Goal: Transaction & Acquisition: Purchase product/service

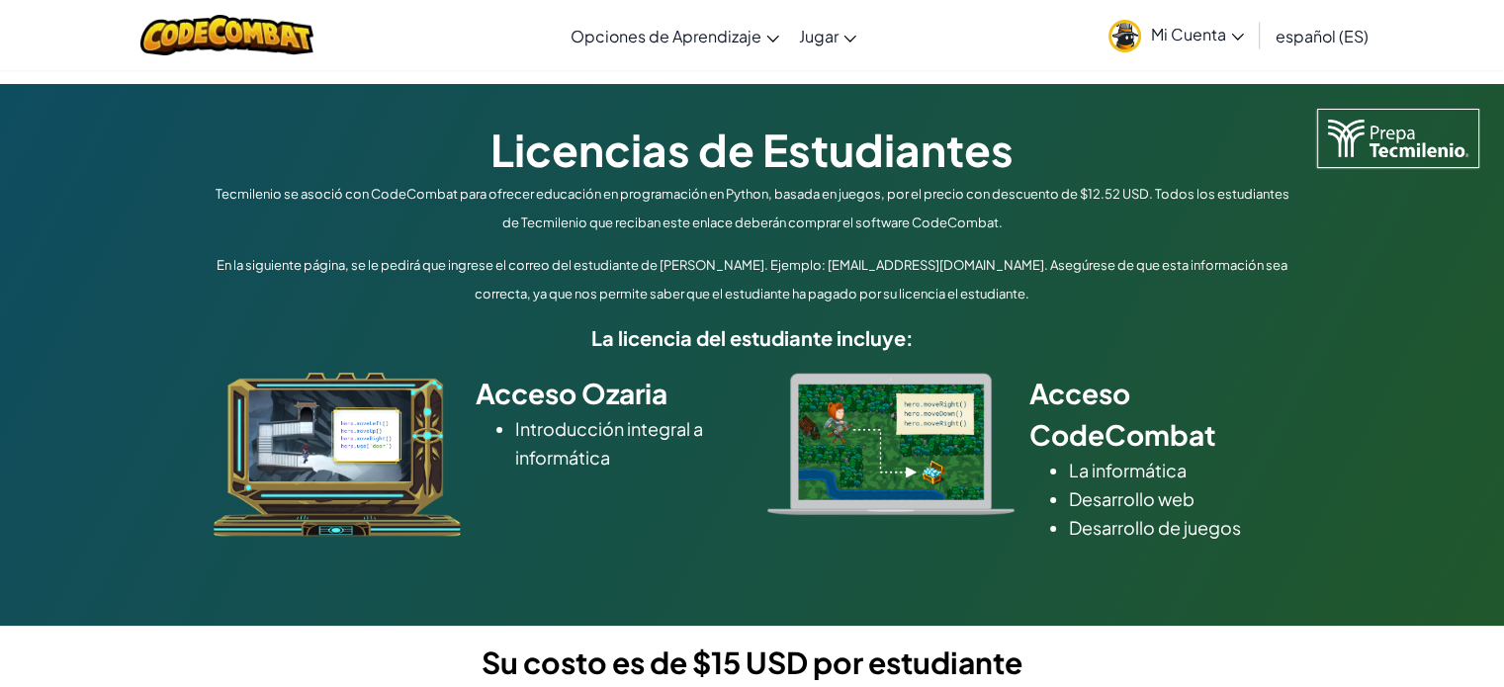
scroll to position [494, 0]
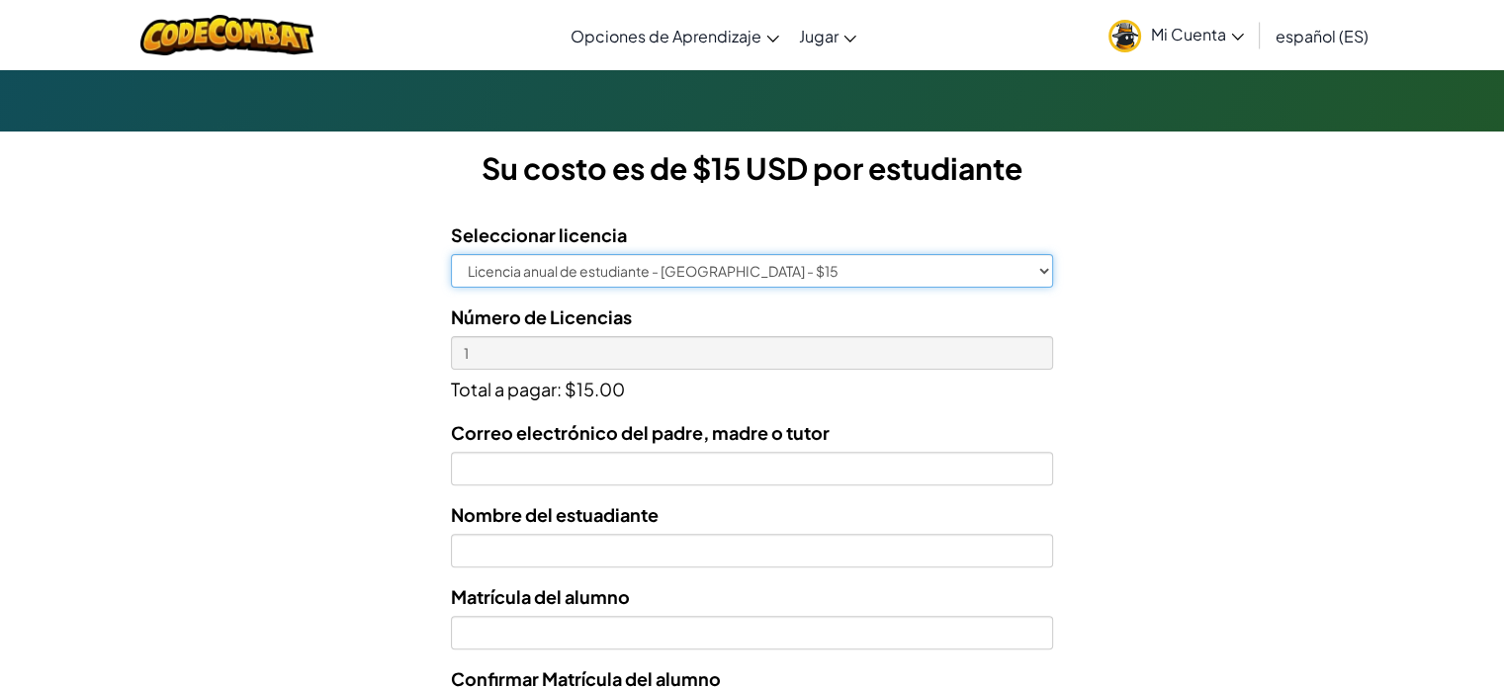
click at [625, 276] on select "Licencia anual de estudiante - Universidad Tecmilenio - $15" at bounding box center [751, 271] width 601 height 34
click at [451, 254] on select "Licencia anual de estudiante - Universidad Tecmilenio - $15" at bounding box center [751, 271] width 601 height 34
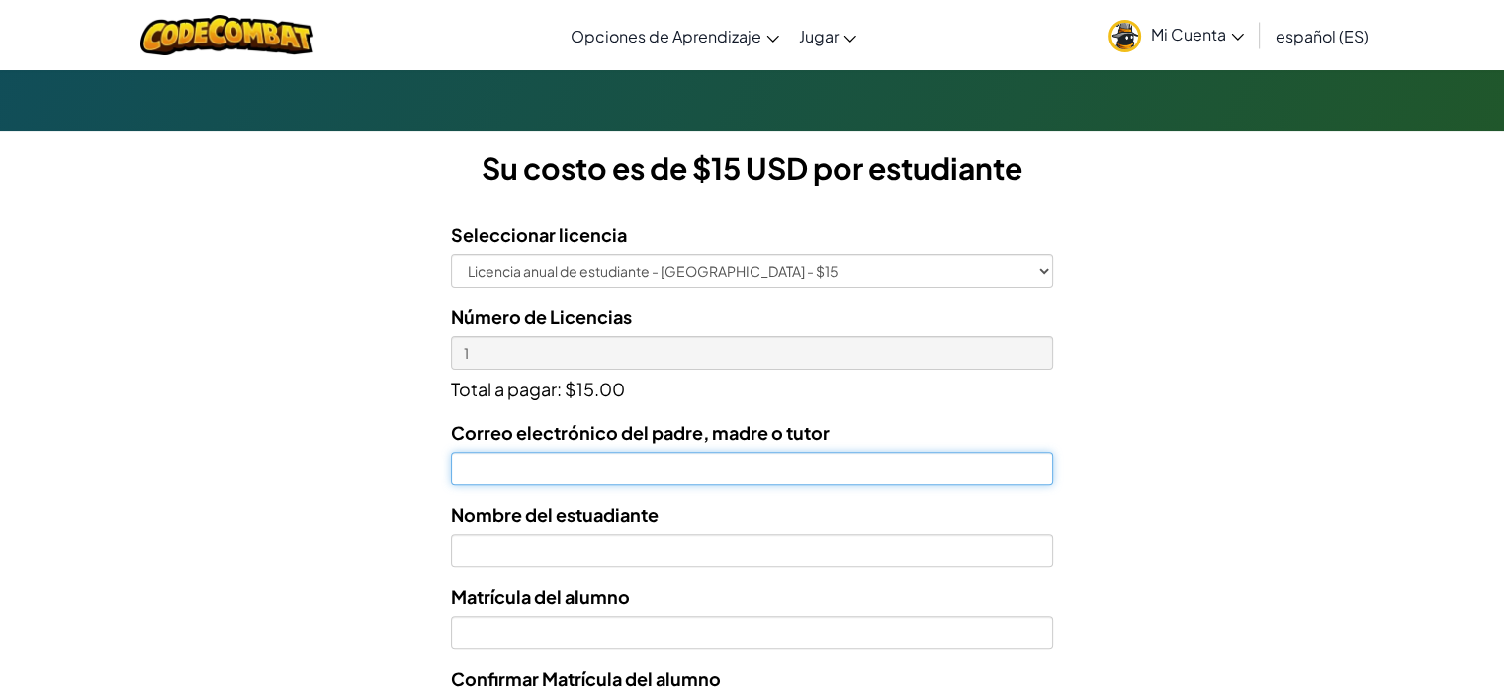
click at [588, 463] on input "Correo electrónico del padre, madre o tutor" at bounding box center [751, 469] width 601 height 34
type input "laura_8020@hotmail.com"
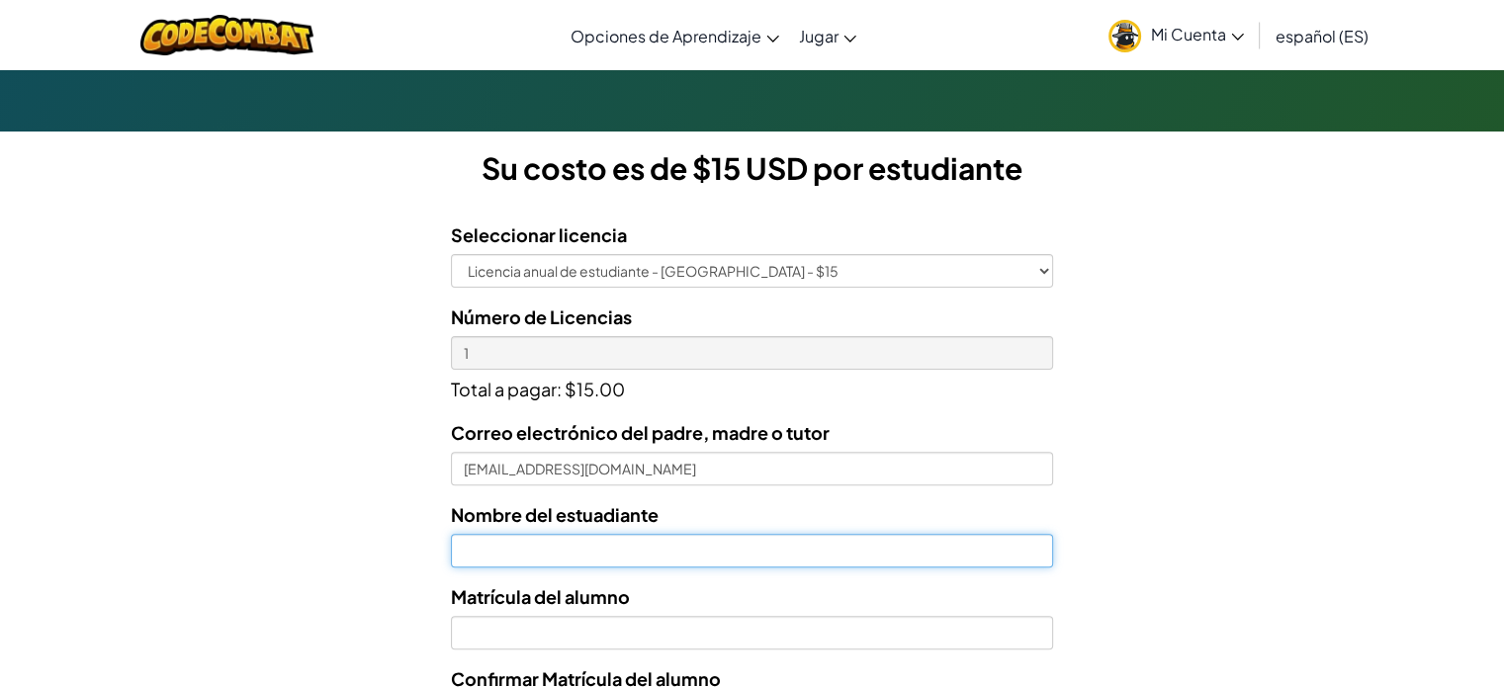
click at [617, 560] on input "text" at bounding box center [751, 551] width 601 height 34
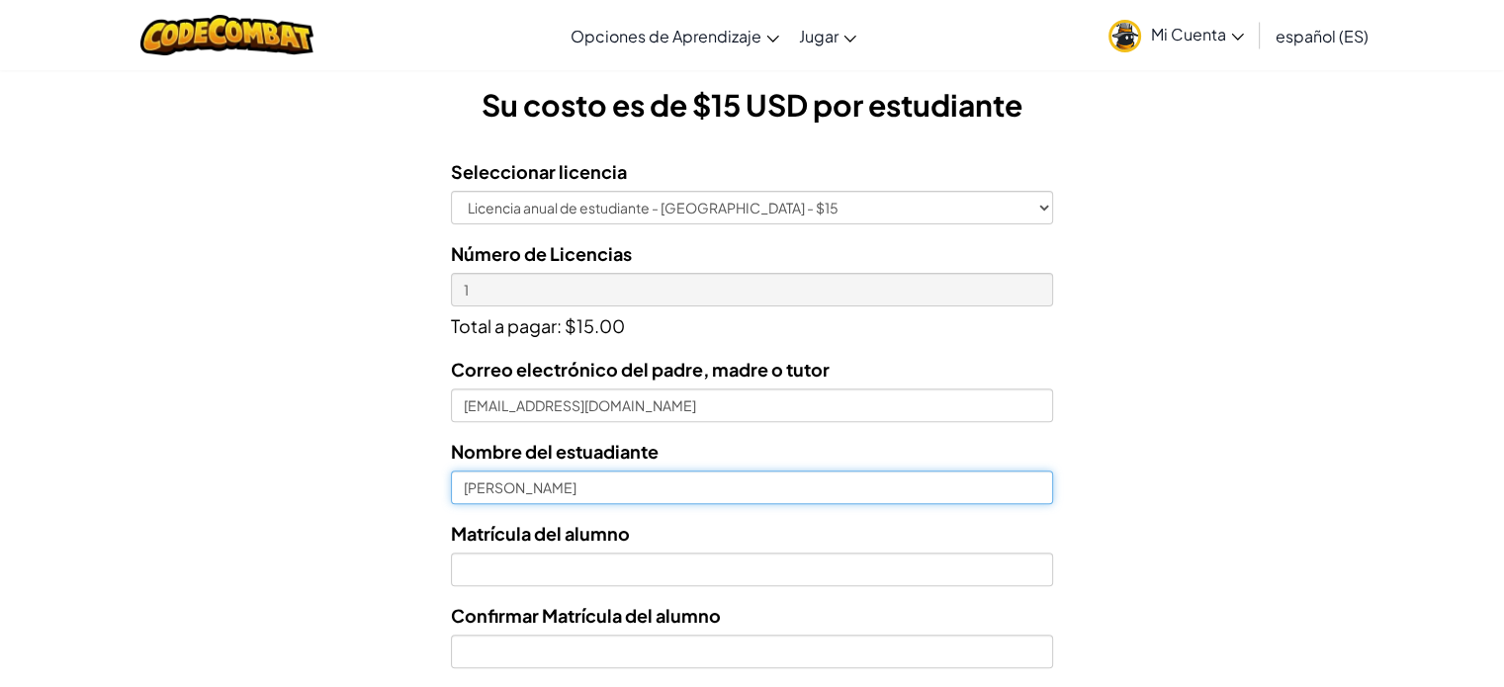
scroll to position [593, 0]
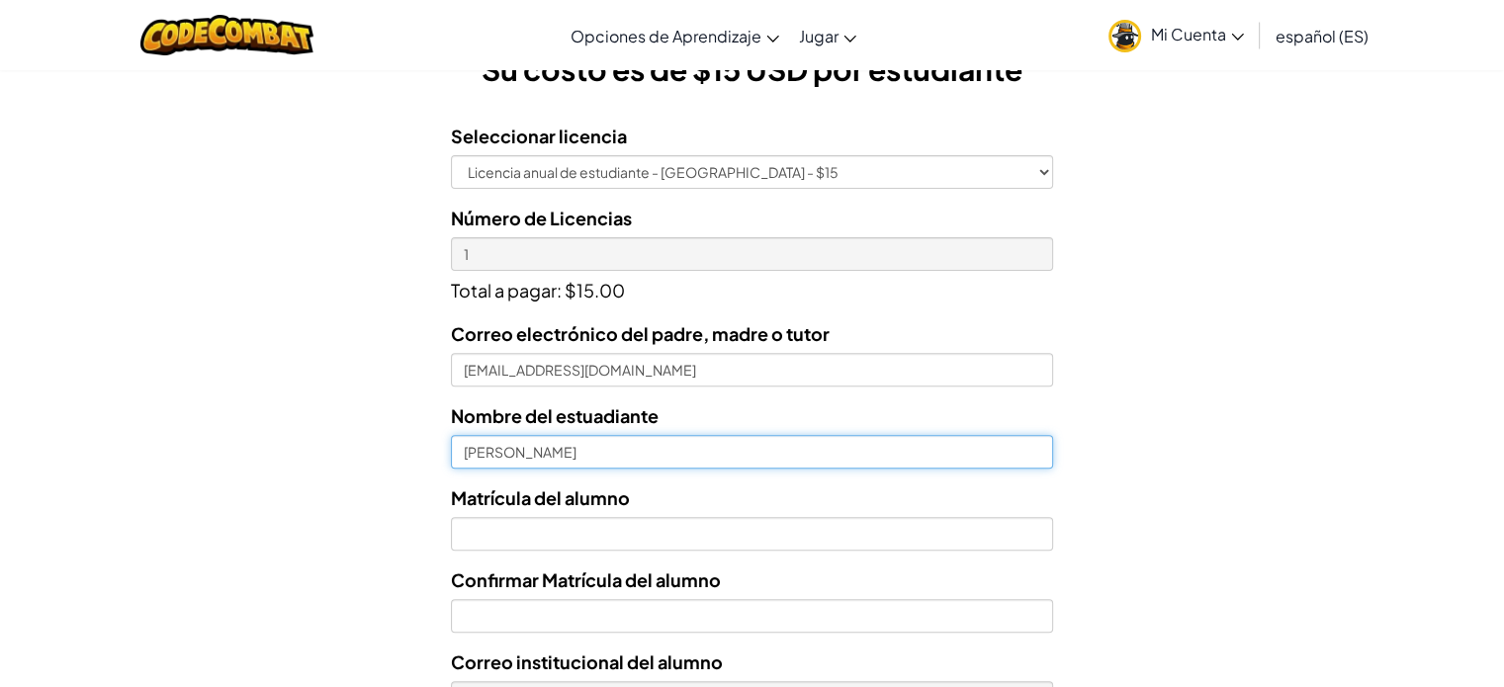
type input "Emiliano Barney Sanchez"
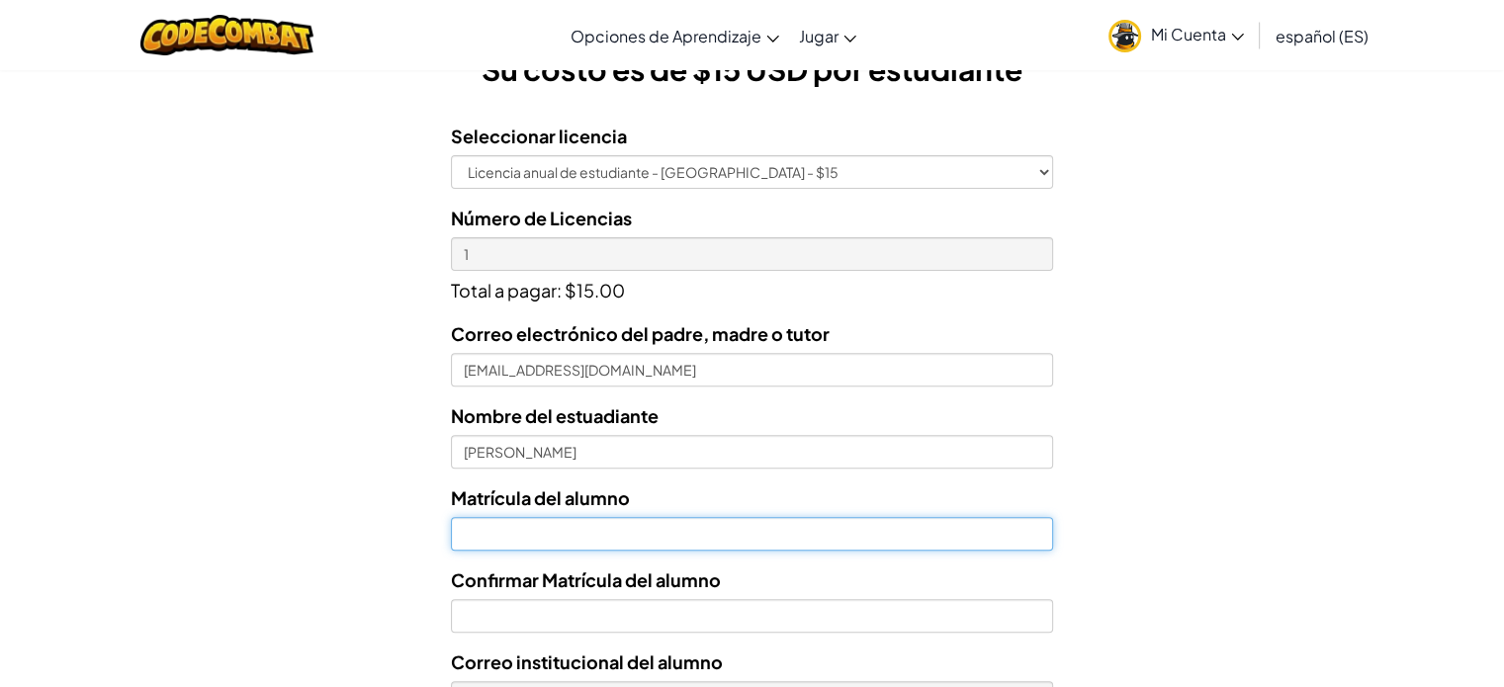
click at [613, 539] on input "Nombre del estuadiante" at bounding box center [751, 534] width 601 height 34
paste input "T03084008"
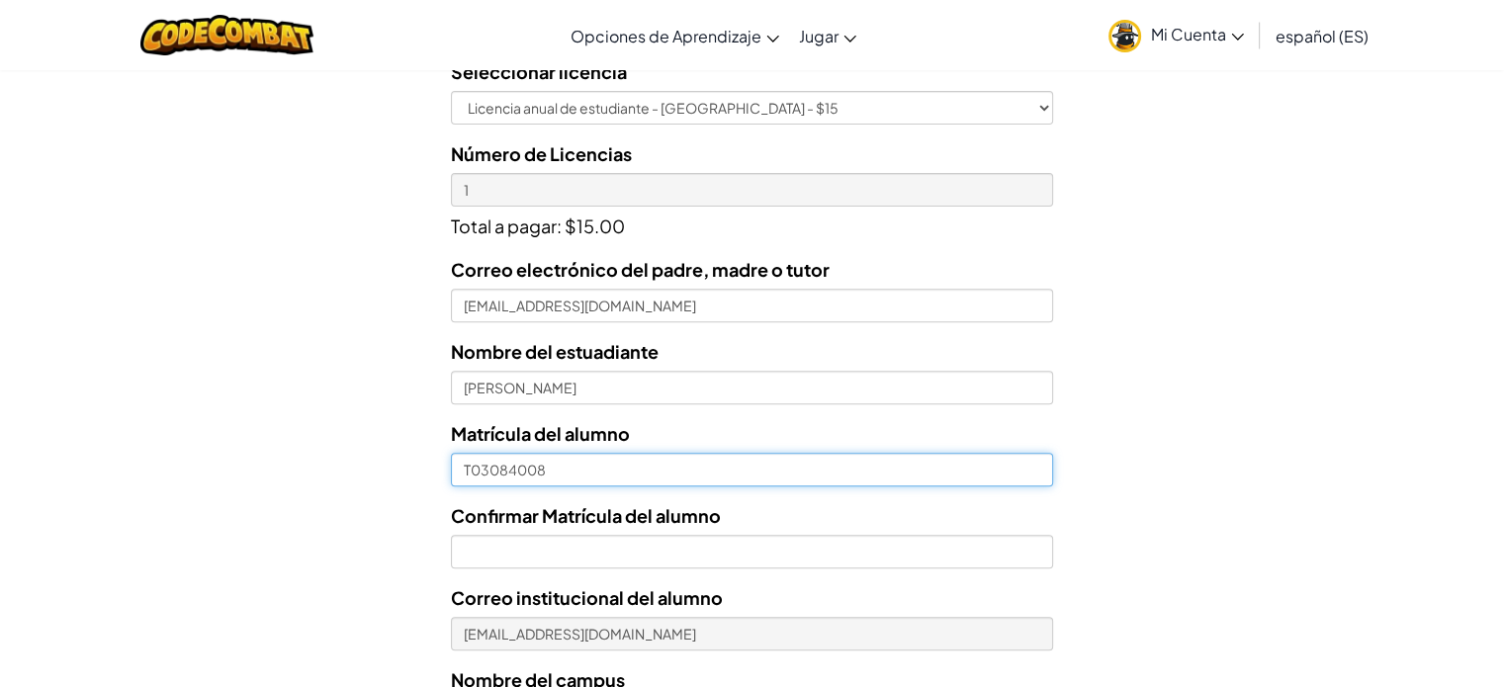
scroll to position [692, 0]
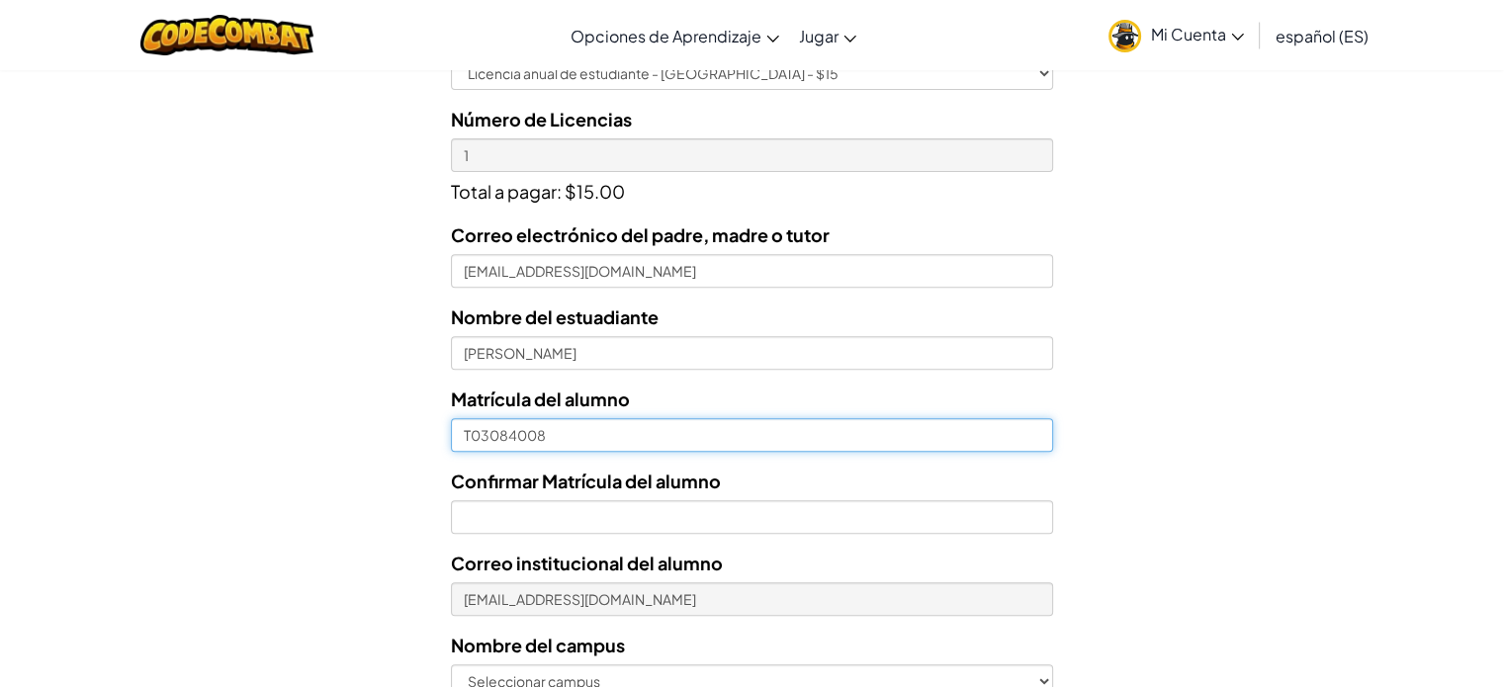
type input "T03084008"
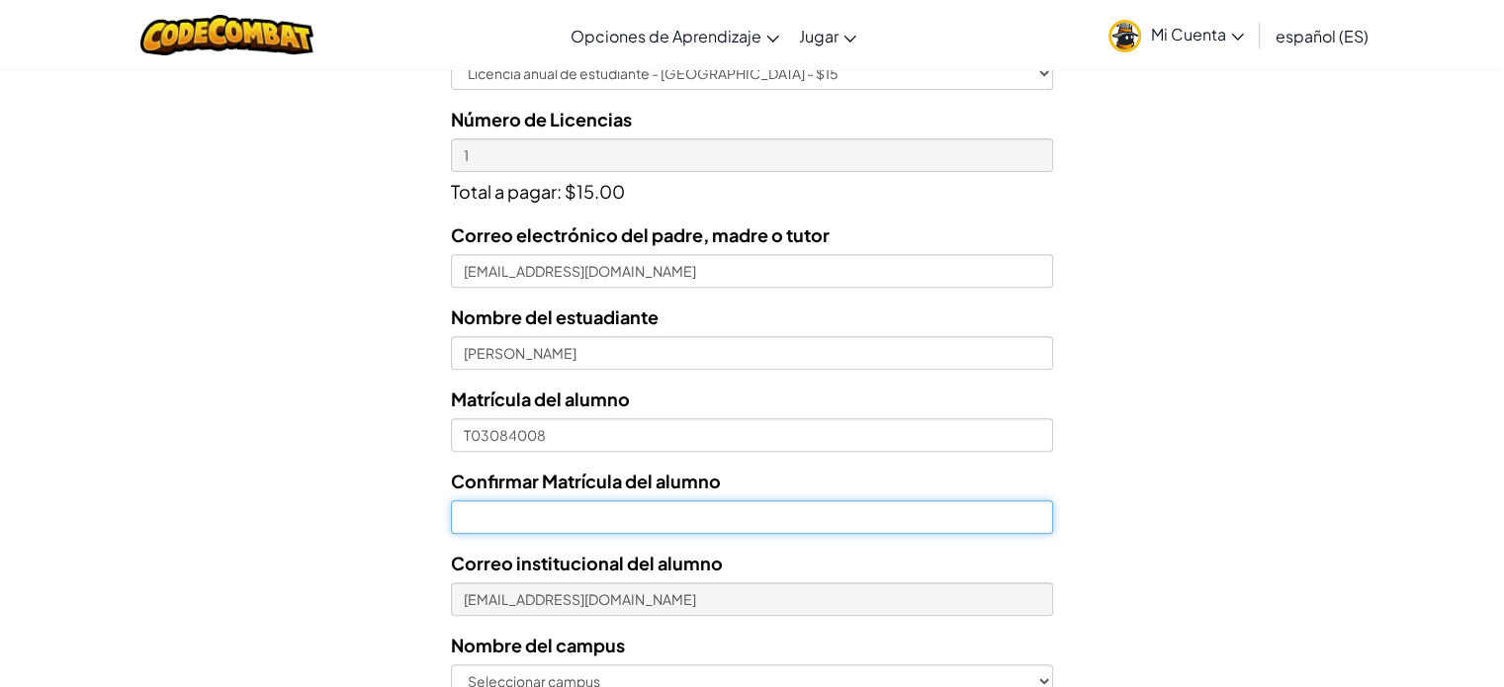
click at [684, 512] on input "Confirmar Matrícula del alumno" at bounding box center [751, 517] width 601 height 34
paste input "t"
click at [506, 525] on input "Confirmar Matrícula del alumno" at bounding box center [751, 517] width 601 height 34
type input "t"
type input "T0"
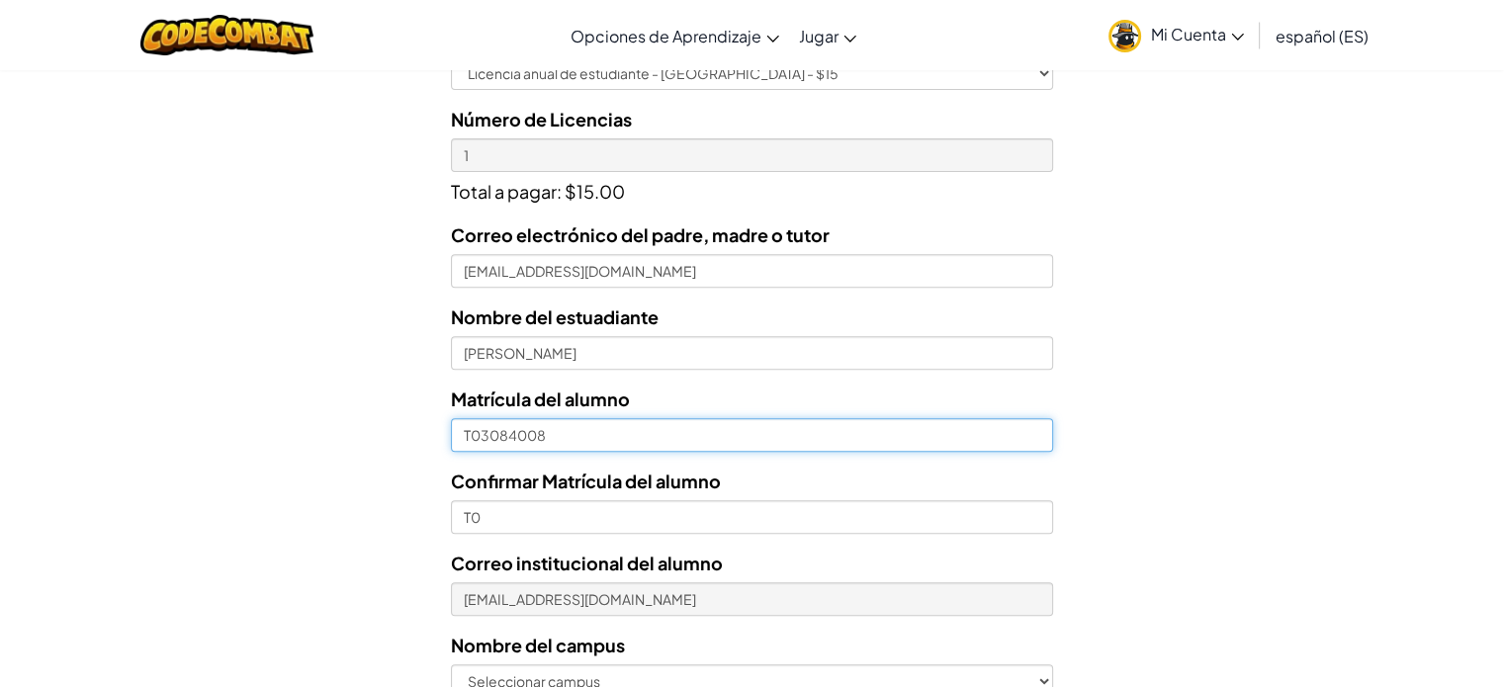
click at [558, 442] on input "T03084008" at bounding box center [751, 435] width 601 height 34
paste input "7132530"
click at [473, 435] on input "T7132530" at bounding box center [751, 435] width 601 height 34
type input "T07132530"
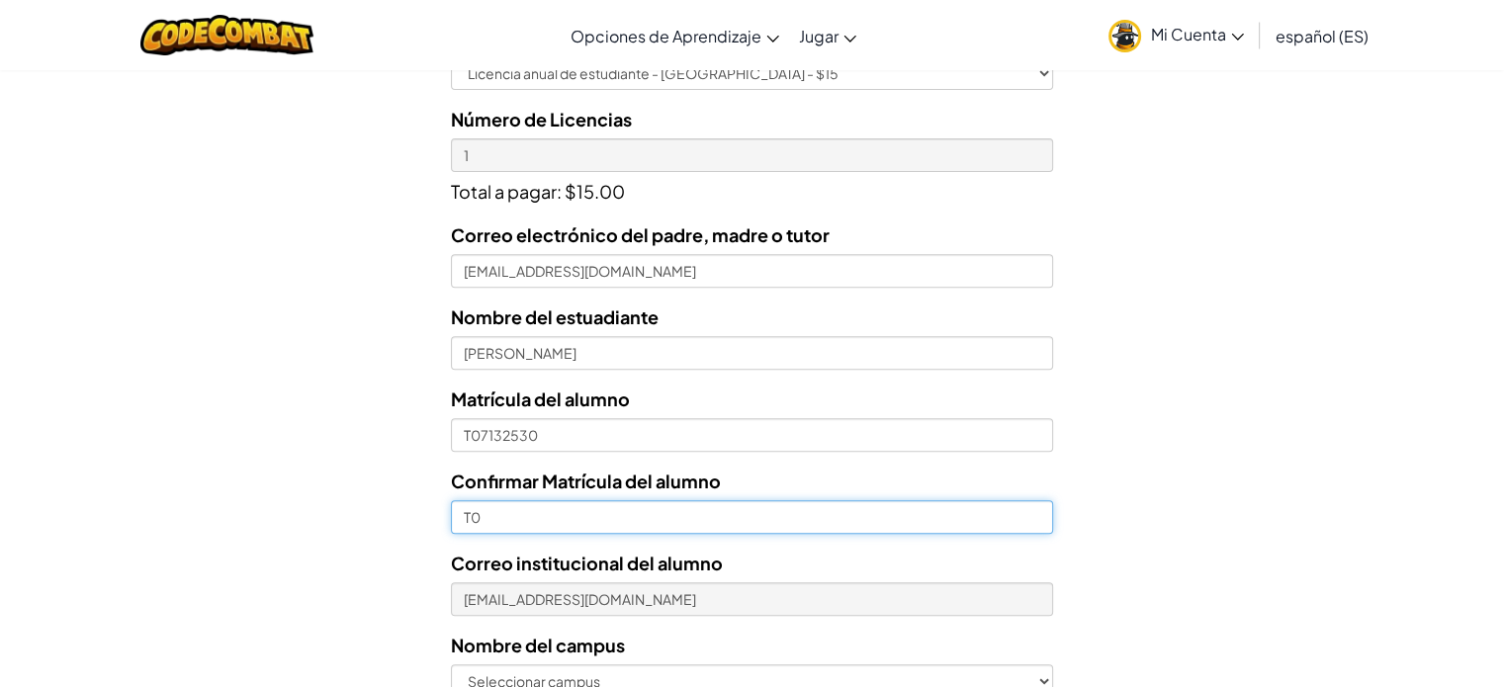
click at [524, 515] on input "T0" at bounding box center [751, 517] width 601 height 34
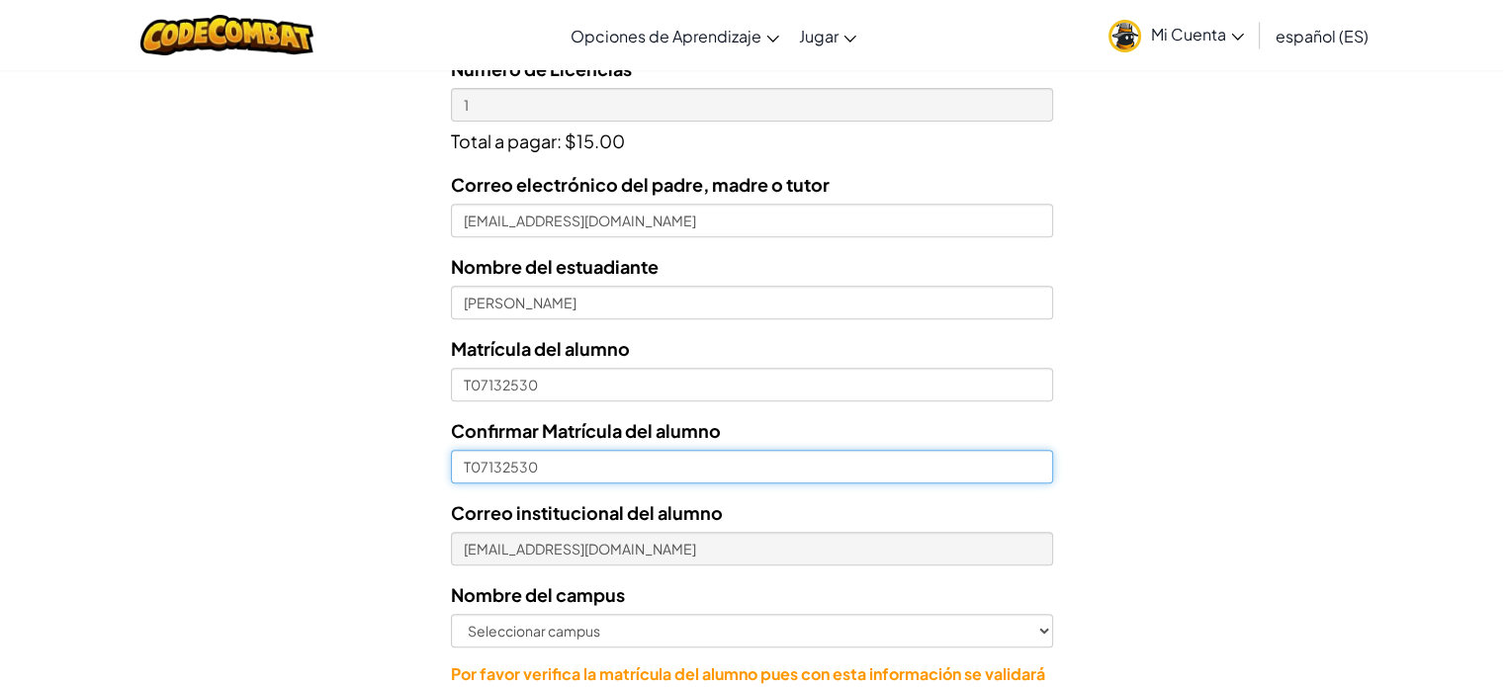
scroll to position [791, 0]
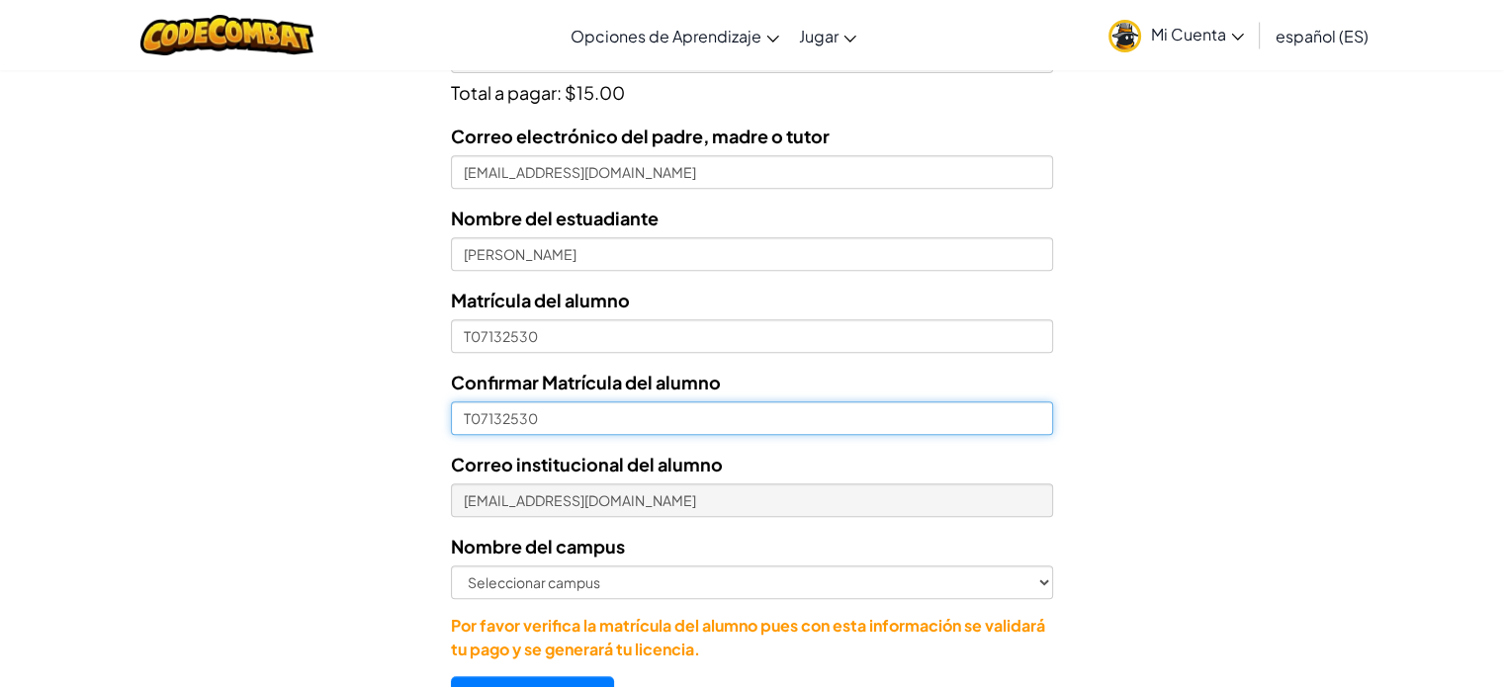
type input "T07132530"
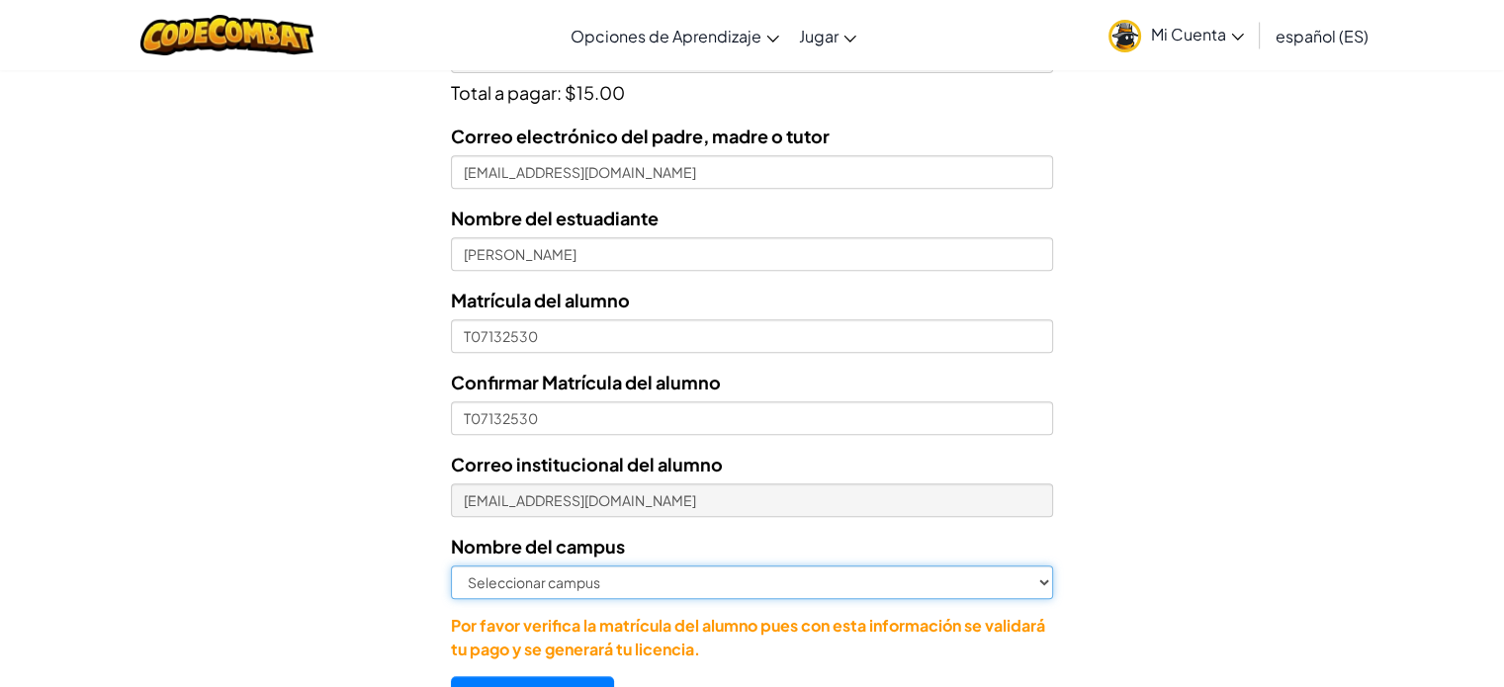
click at [615, 576] on select "Seleccionar campus Cancún Central Chihuahua Ciudad Juárez Ciudad Obregón Cuauti…" at bounding box center [751, 582] width 601 height 34
select select "Querétaro"
click at [451, 565] on select "Seleccionar campus Cancún Central Chihuahua Ciudad Juárez Ciudad Obregón Cuauti…" at bounding box center [751, 582] width 601 height 34
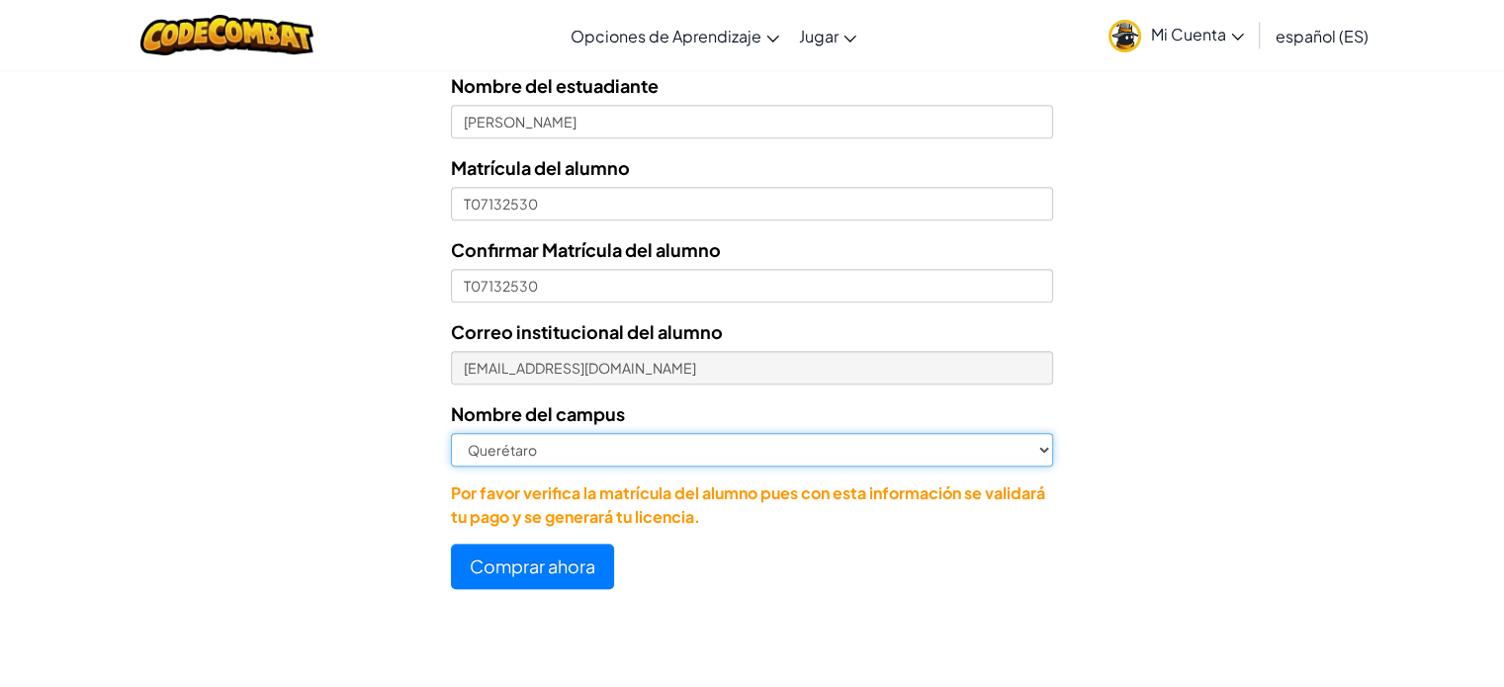
scroll to position [890, 0]
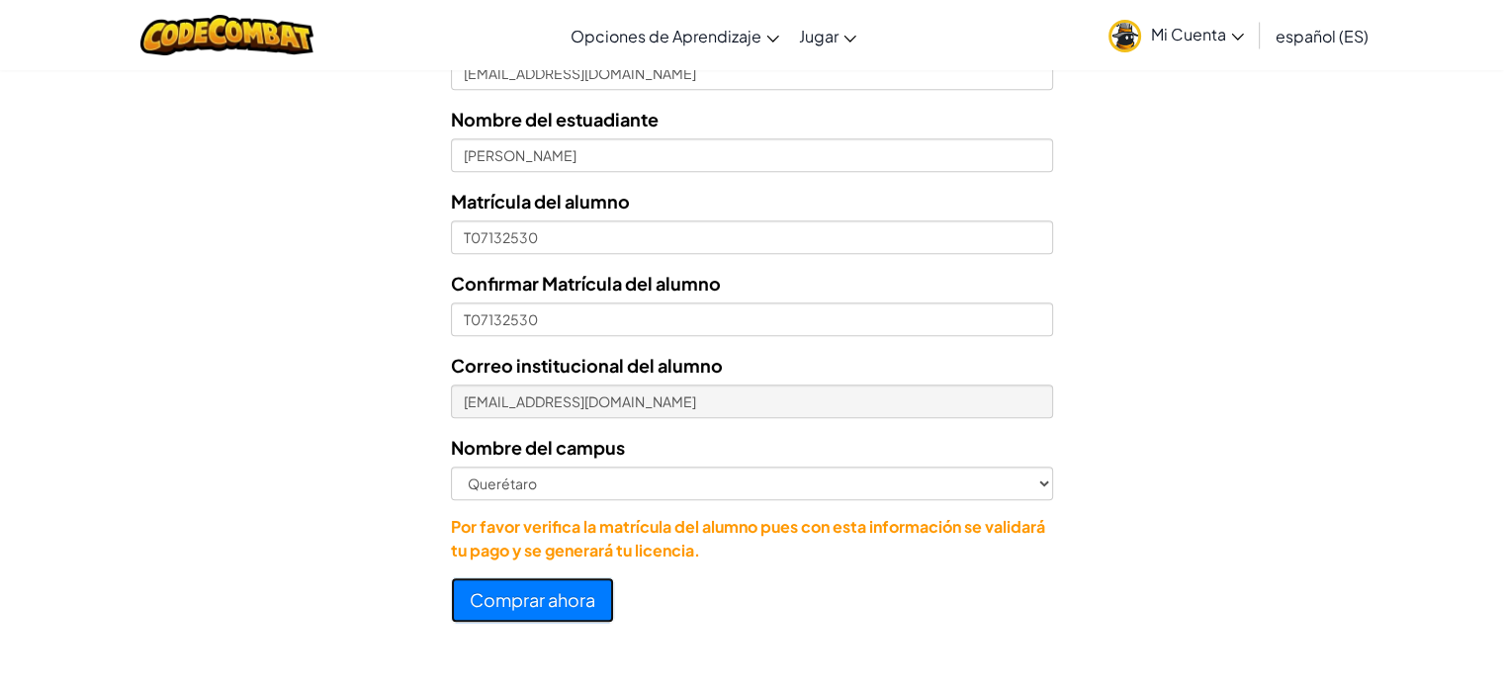
click at [531, 602] on button "Comprar ahora" at bounding box center [532, 599] width 163 height 45
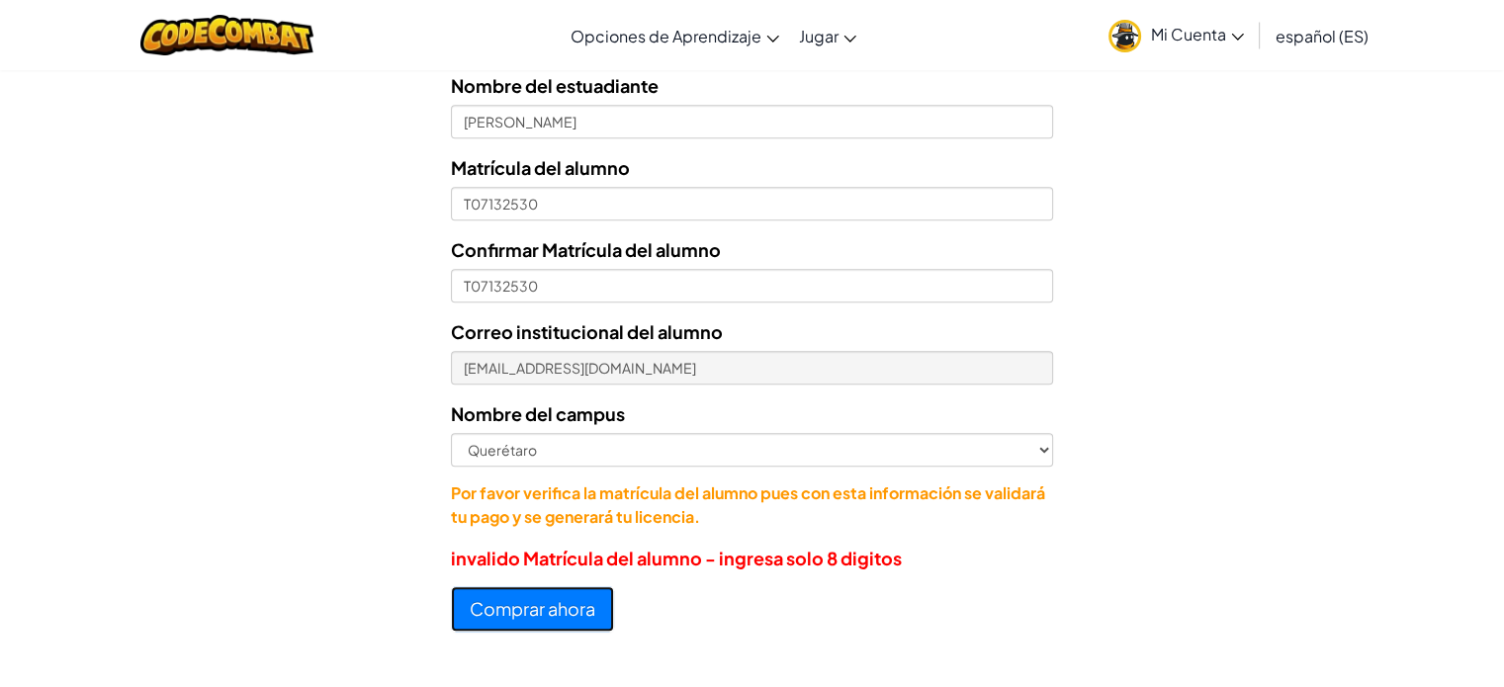
click at [531, 602] on button "Comprar ahora" at bounding box center [532, 608] width 163 height 45
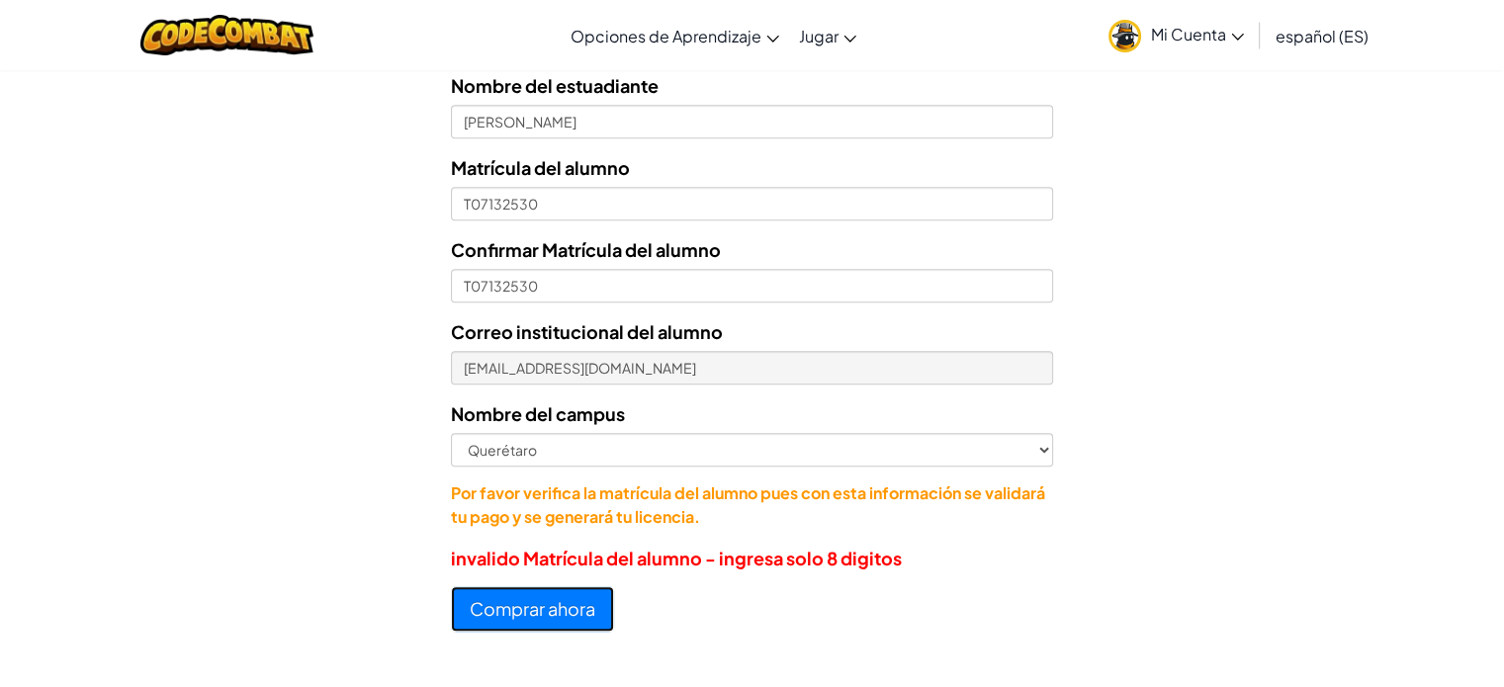
click at [531, 602] on button "Comprar ahora" at bounding box center [532, 608] width 163 height 45
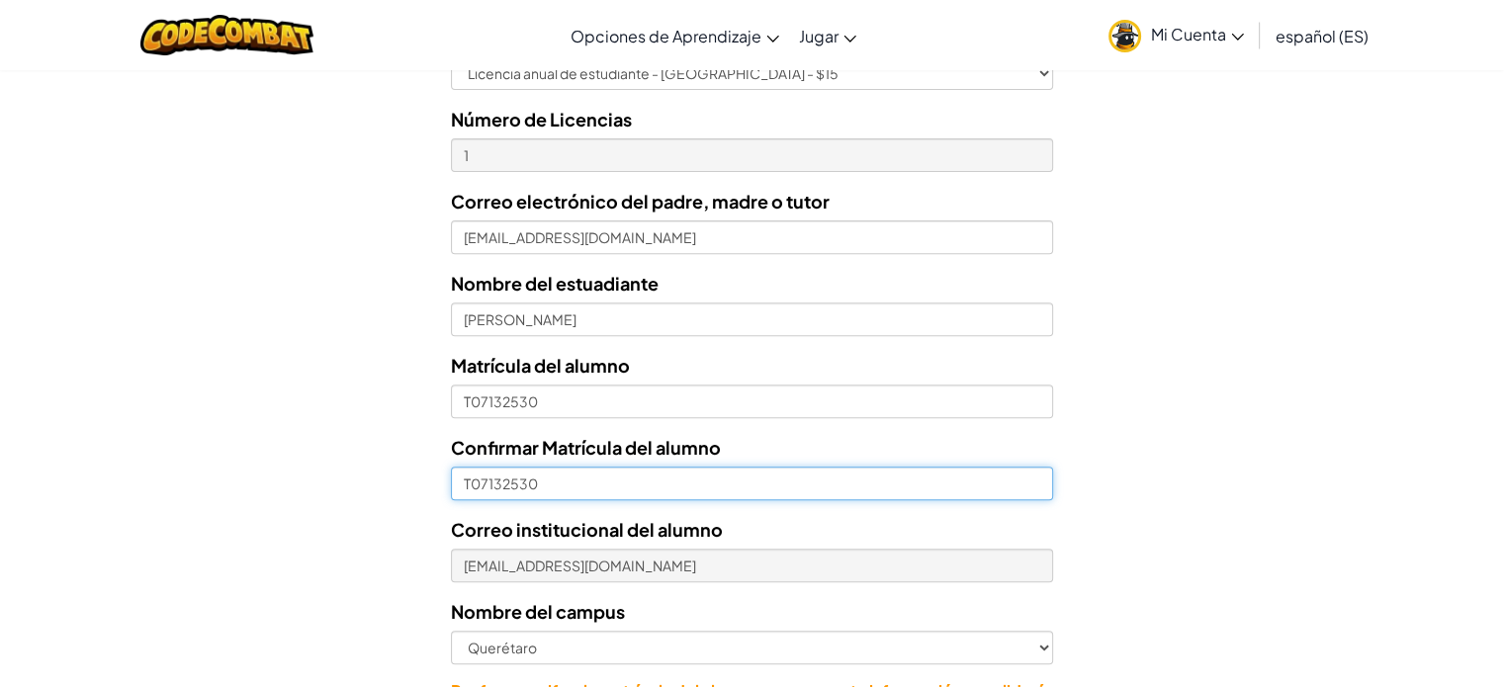
click at [467, 478] on input "T07132530" at bounding box center [751, 484] width 601 height 34
type input "07132530"
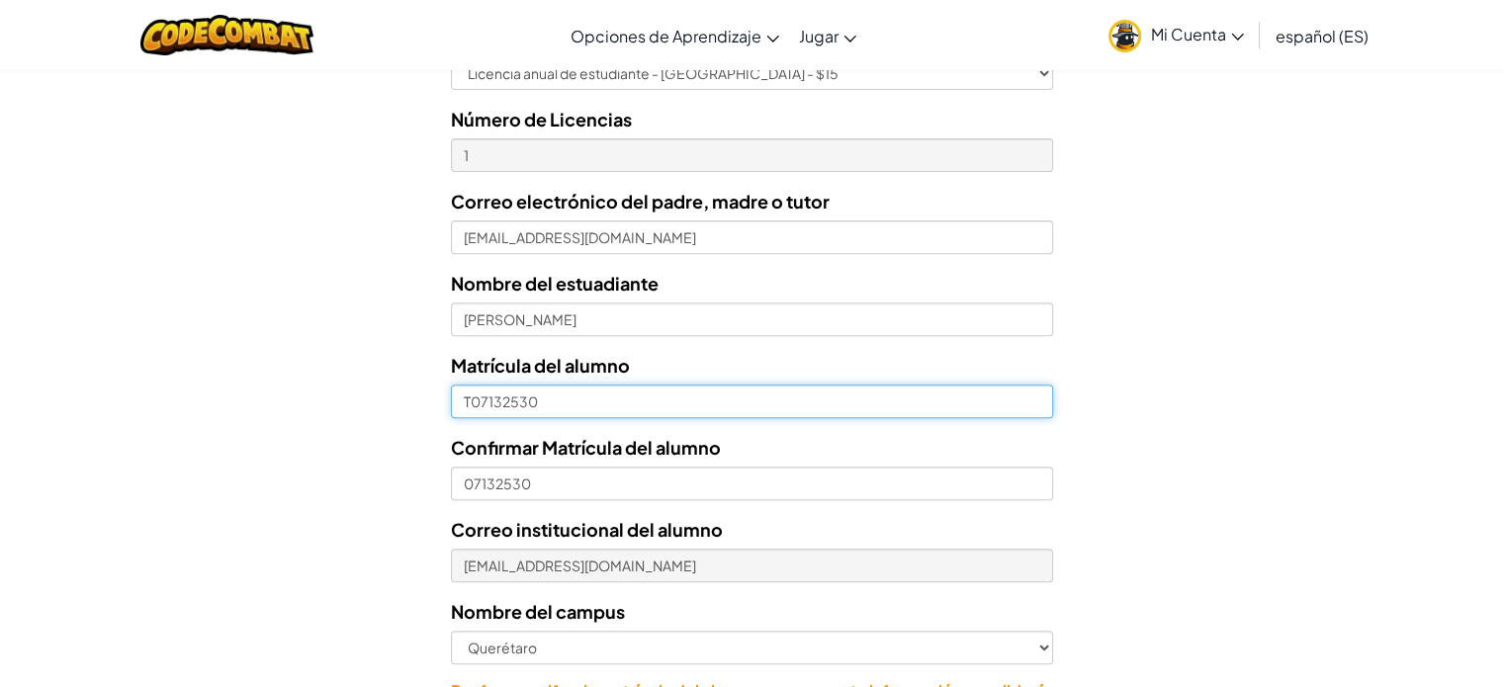
click at [470, 404] on input "T07132530" at bounding box center [751, 402] width 601 height 34
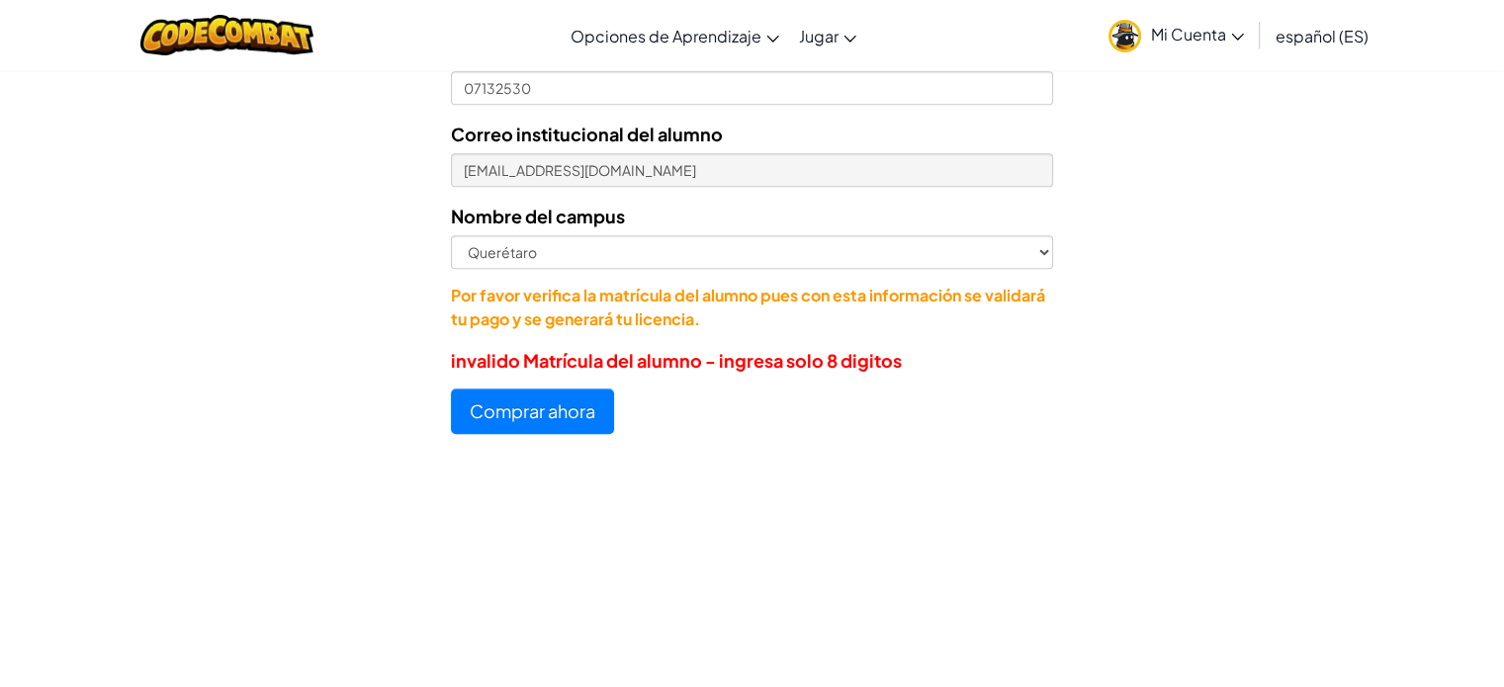
type input "07132530"
click at [553, 420] on button "Comprar ahora" at bounding box center [532, 410] width 163 height 45
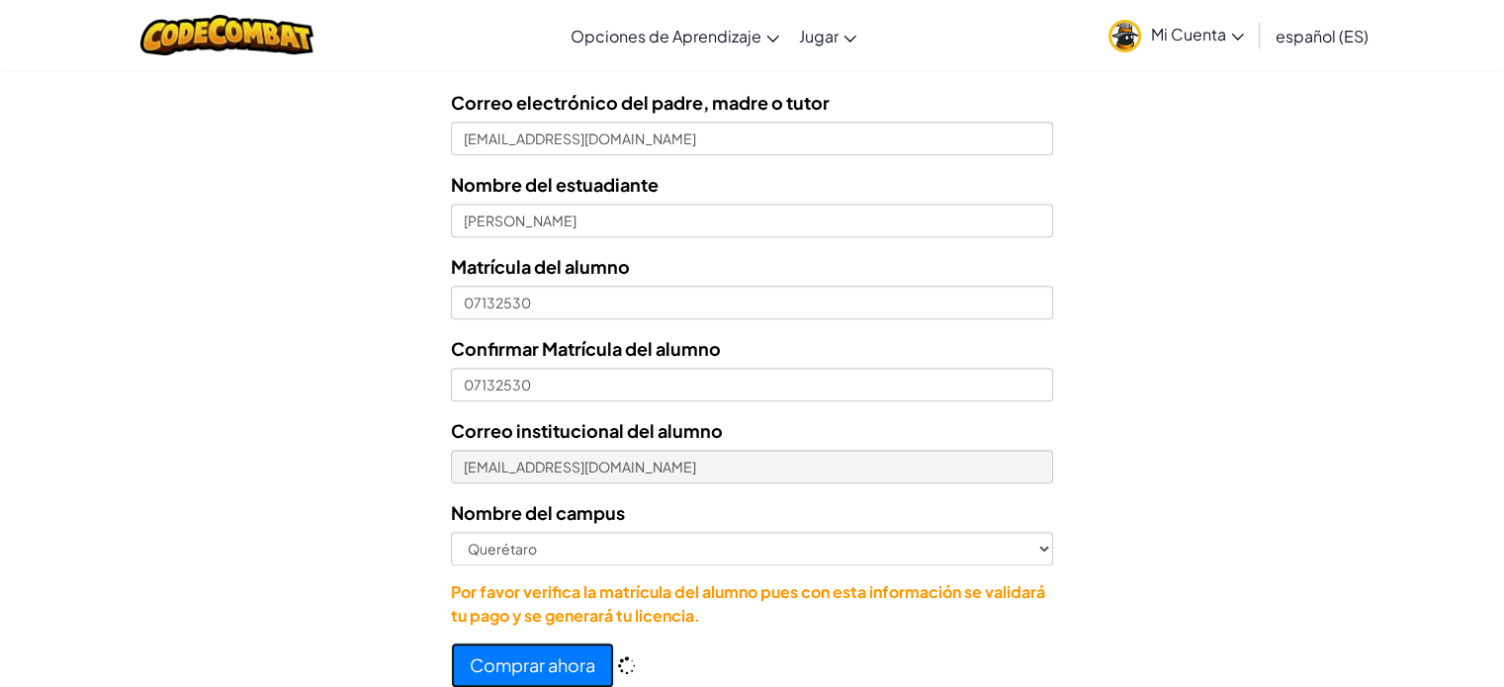
scroll to position [823, 0]
